Goal: Information Seeking & Learning: Find specific fact

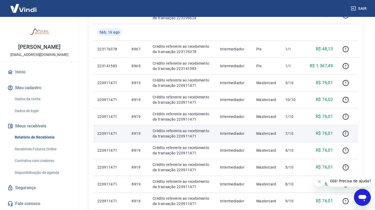
scroll to position [389, 0]
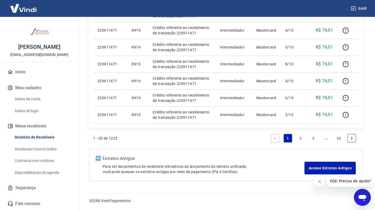
click at [299, 138] on link "2" at bounding box center [300, 138] width 8 height 8
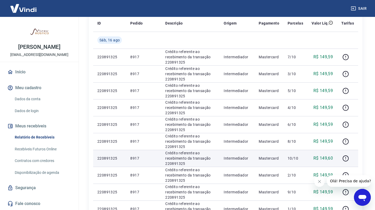
scroll to position [26, 0]
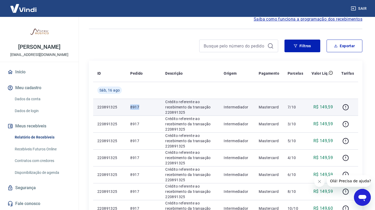
drag, startPoint x: 140, startPoint y: 106, endPoint x: 131, endPoint y: 106, distance: 9.7
click at [131, 106] on p "8917" at bounding box center [143, 106] width 27 height 5
copy p "8917"
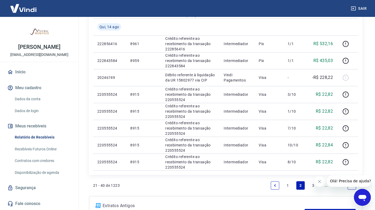
scroll to position [372, 0]
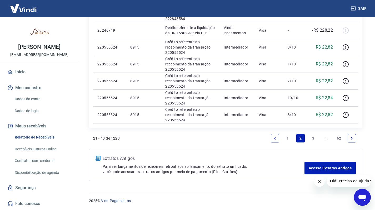
click at [288, 138] on link "1" at bounding box center [288, 138] width 8 height 8
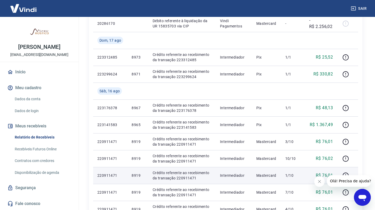
scroll to position [389, 0]
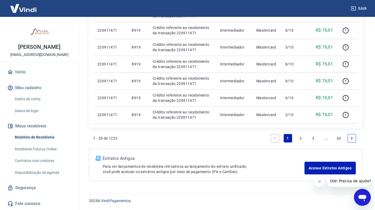
click at [299, 137] on link "2" at bounding box center [300, 138] width 8 height 8
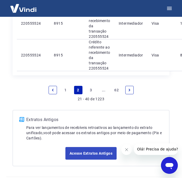
scroll to position [732, 0]
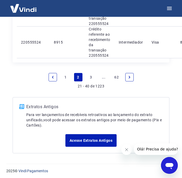
click at [69, 79] on link "1" at bounding box center [65, 77] width 8 height 8
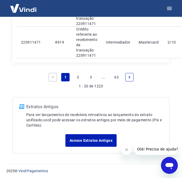
scroll to position [712, 0]
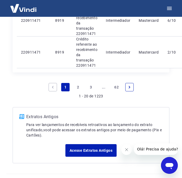
click at [78, 87] on link "2" at bounding box center [78, 87] width 8 height 8
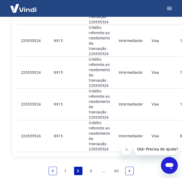
scroll to position [732, 0]
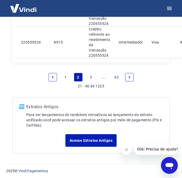
click at [66, 75] on link "1" at bounding box center [65, 77] width 8 height 8
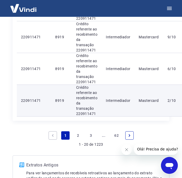
scroll to position [653, 0]
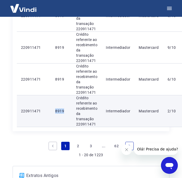
drag, startPoint x: 65, startPoint y: 111, endPoint x: 55, endPoint y: 111, distance: 9.7
click at [55, 111] on td "8919" at bounding box center [61, 111] width 21 height 32
copy p "8919"
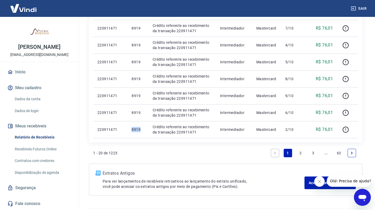
scroll to position [389, 0]
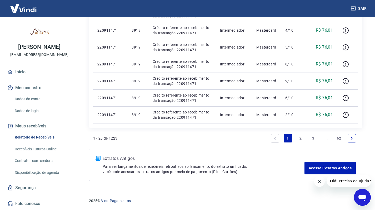
click at [299, 136] on link "2" at bounding box center [300, 138] width 8 height 8
